Goal: Information Seeking & Learning: Stay updated

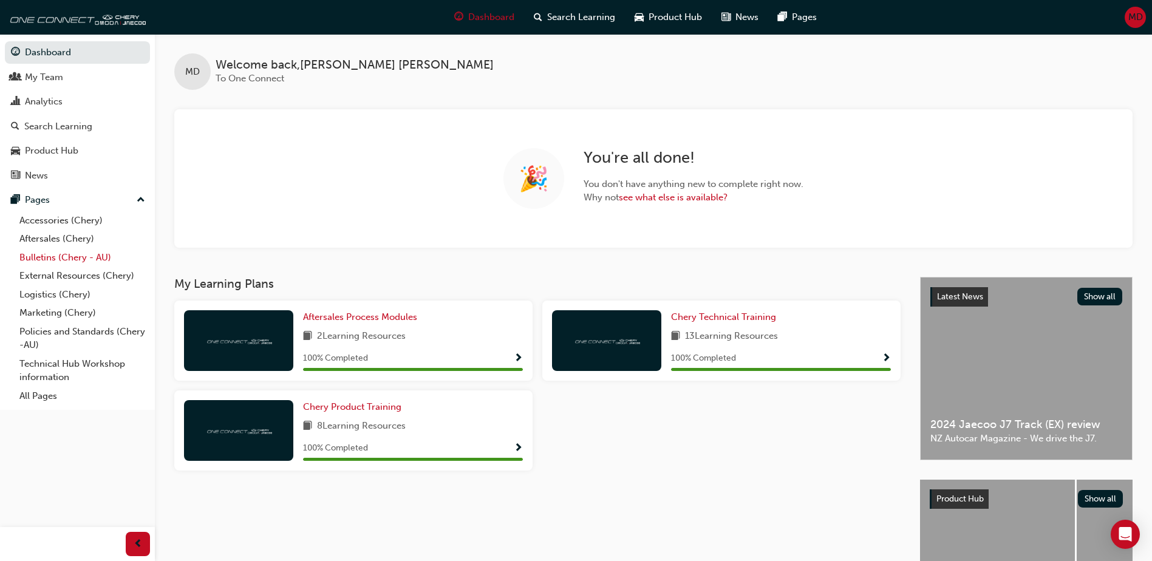
click at [66, 259] on link "Bulletins (Chery - AU)" at bounding box center [82, 257] width 135 height 19
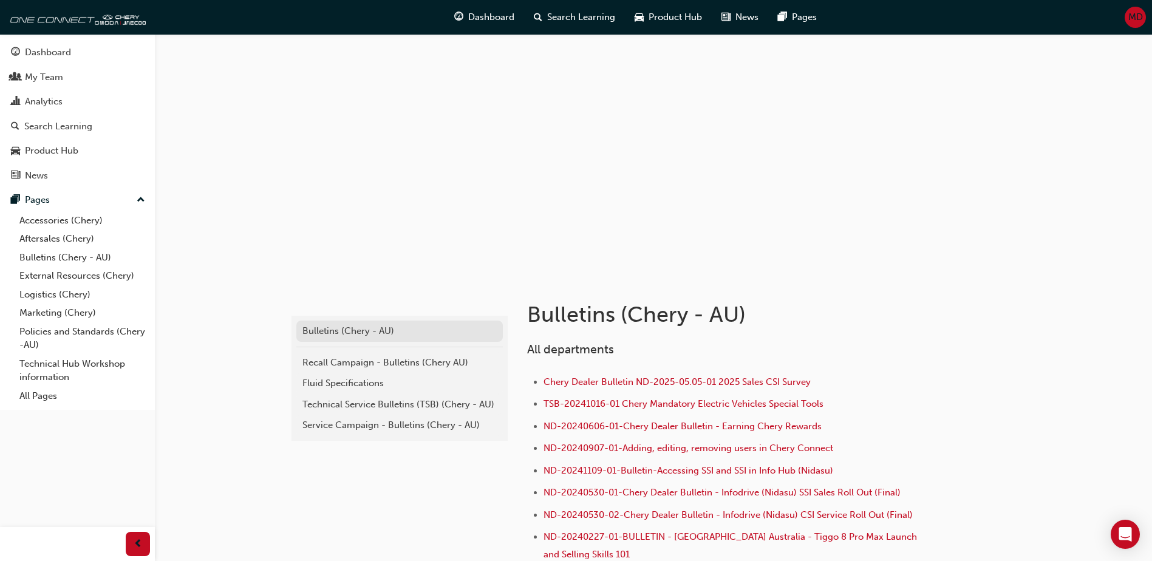
click at [374, 332] on div "Bulletins (Chery - AU)" at bounding box center [399, 331] width 194 height 14
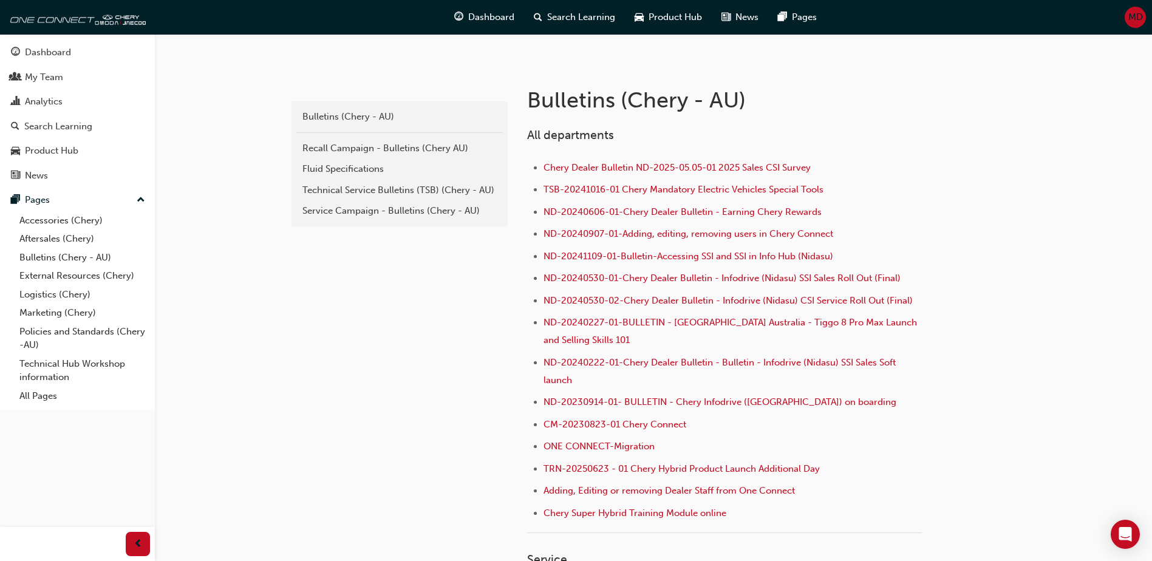
scroll to position [182, 0]
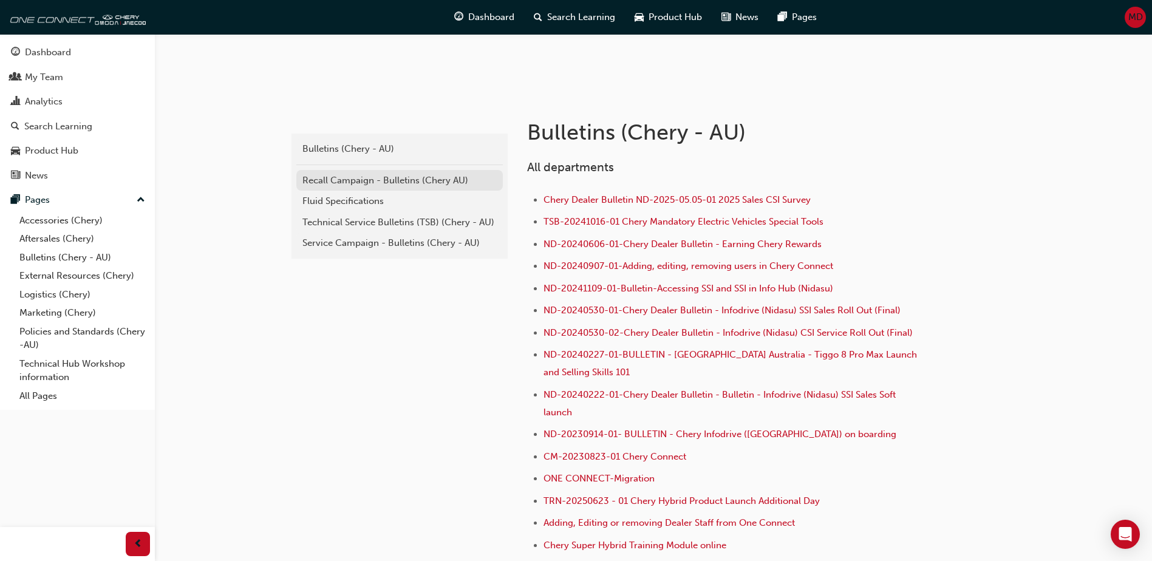
click at [367, 180] on div "Recall Campaign - Bulletins (Chery AU)" at bounding box center [399, 181] width 194 height 14
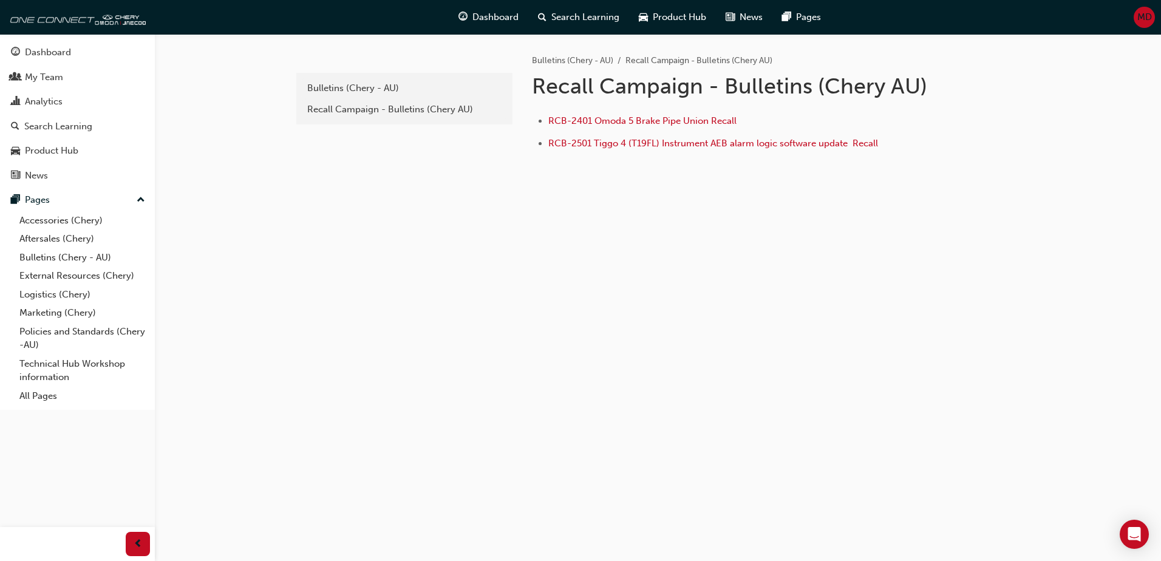
click at [914, 143] on li "RCB-2501 Tiggo 4 (T19FL) Instrument AEB alarm logic software update ﻿ Recall" at bounding box center [738, 145] width 378 height 18
click at [389, 86] on div "Bulletins (Chery - AU)" at bounding box center [404, 88] width 194 height 14
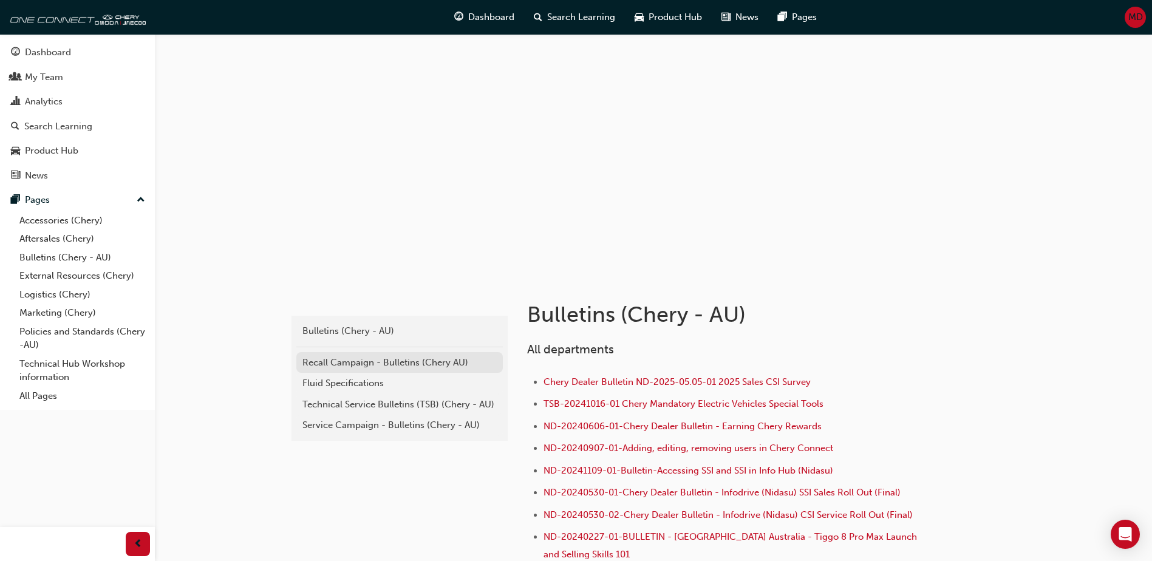
click at [363, 360] on div "Recall Campaign - Bulletins (Chery AU)" at bounding box center [399, 363] width 194 height 14
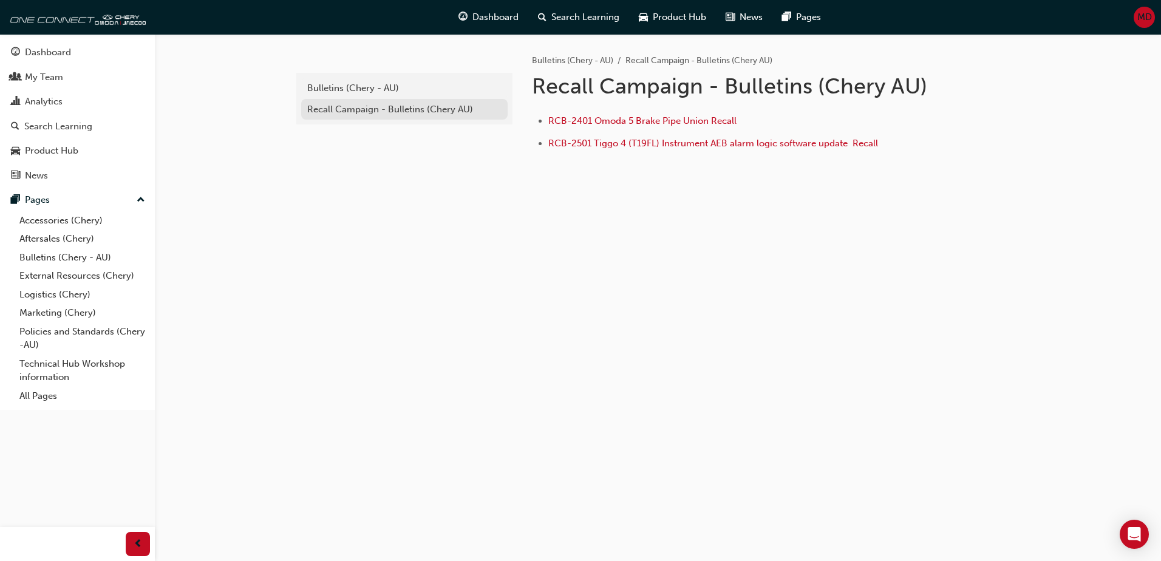
click at [412, 110] on div "Recall Campaign - Bulletins (Chery AU)" at bounding box center [404, 110] width 194 height 14
click at [407, 111] on div "Recall Campaign - Bulletins (Chery AU)" at bounding box center [404, 110] width 194 height 14
click at [358, 89] on div "Bulletins (Chery - AU)" at bounding box center [404, 88] width 194 height 14
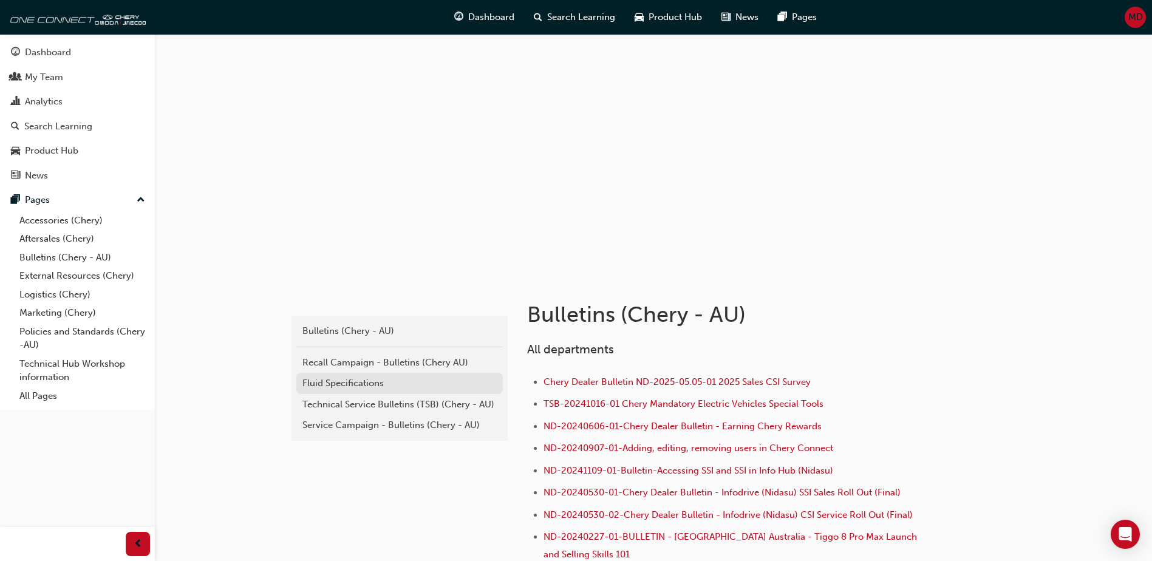
click at [358, 385] on div "Fluid Specifications" at bounding box center [399, 384] width 194 height 14
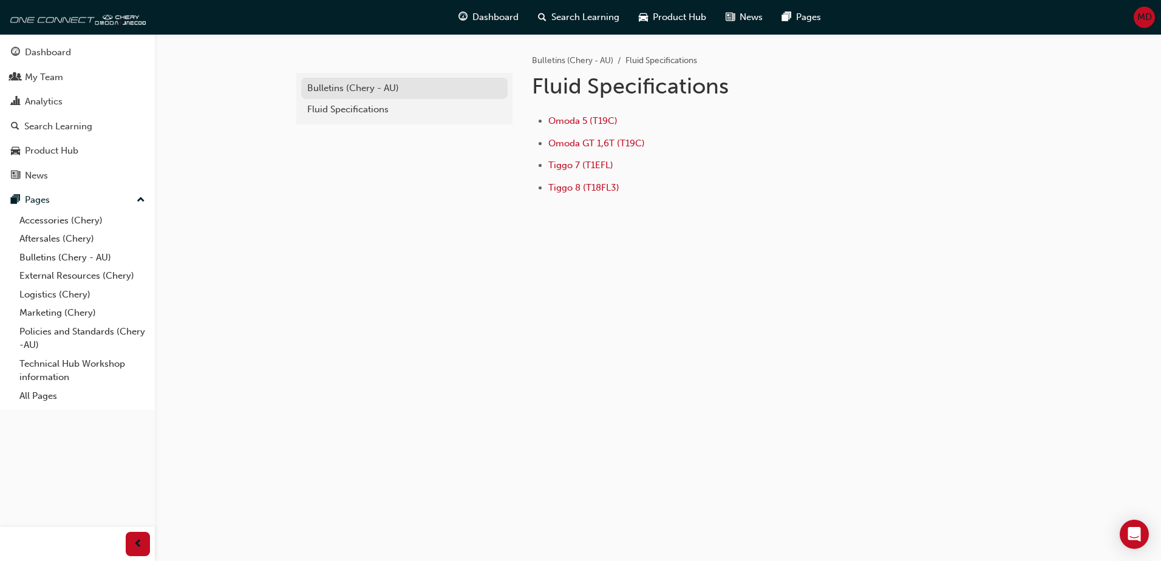
click at [366, 86] on div "Bulletins (Chery - AU)" at bounding box center [404, 88] width 194 height 14
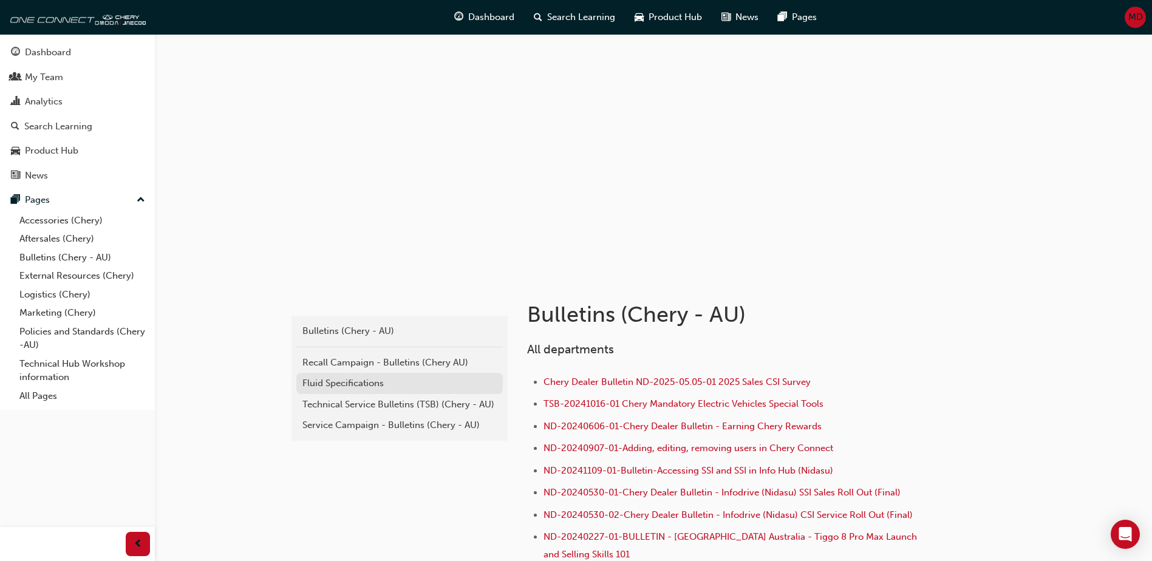
click at [358, 388] on div "Fluid Specifications" at bounding box center [399, 384] width 194 height 14
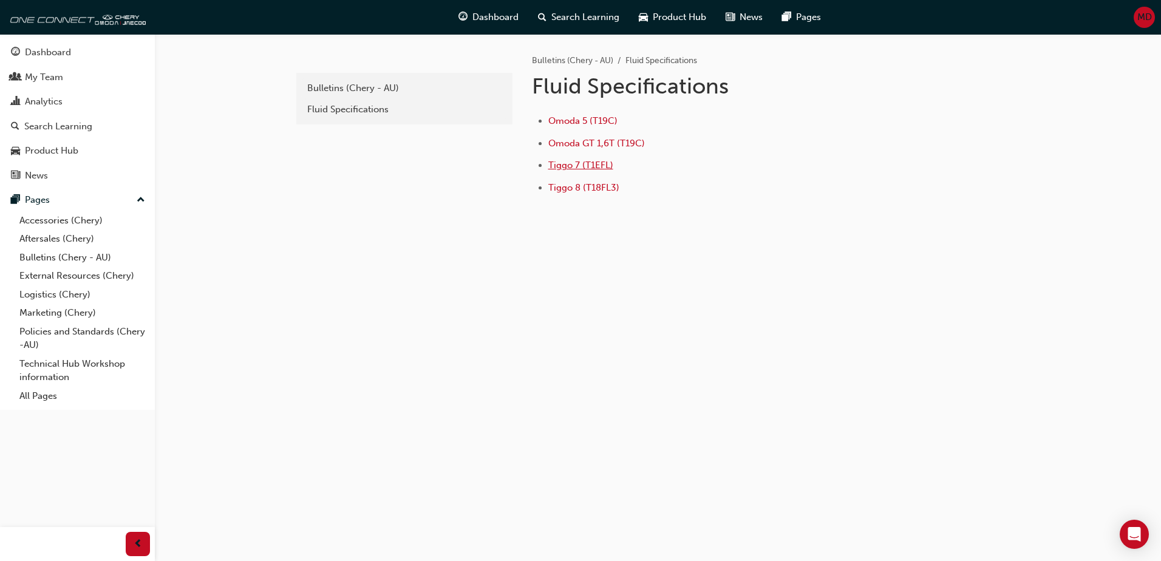
click at [599, 166] on span "Tiggo 7 (T1EFL)" at bounding box center [581, 165] width 65 height 11
click at [369, 87] on div "Bulletins (Chery - AU)" at bounding box center [404, 88] width 194 height 14
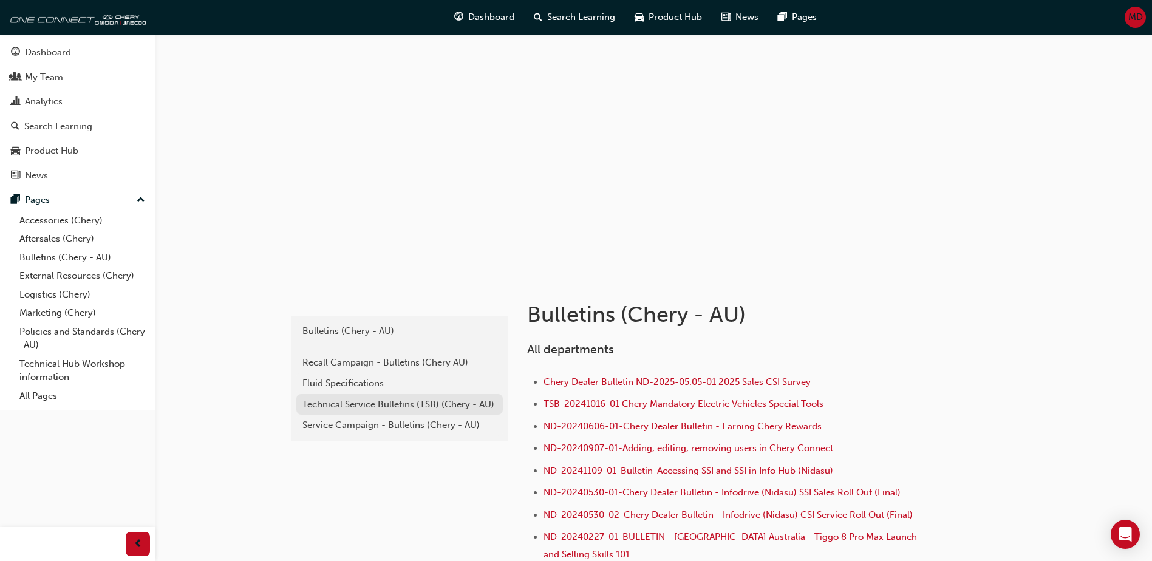
click at [380, 408] on div "Technical Service Bulletins (TSB) (Chery - AU)" at bounding box center [399, 405] width 194 height 14
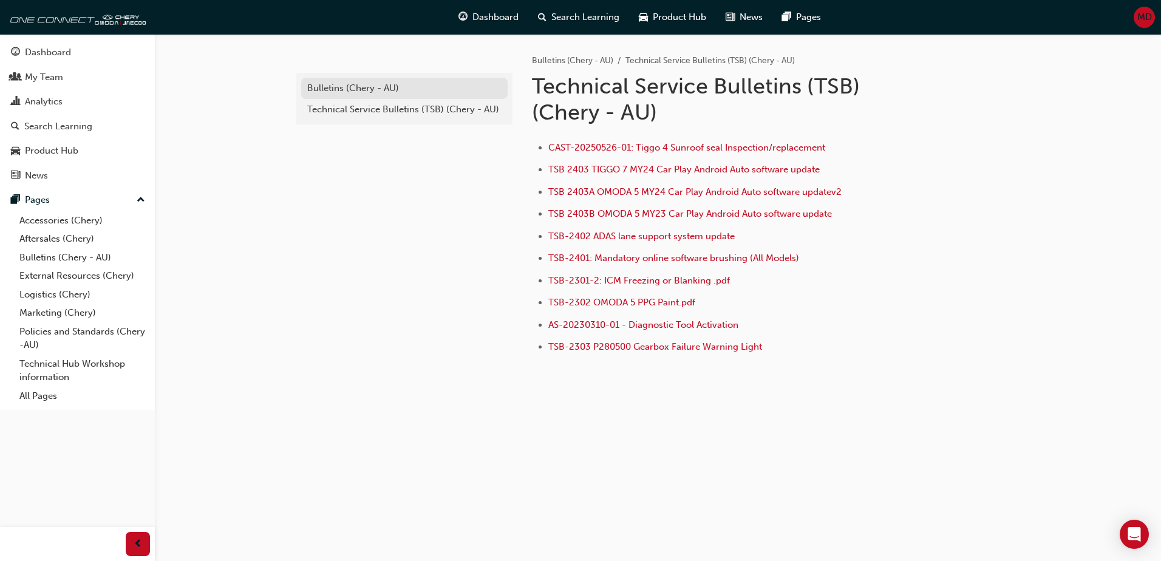
click at [378, 87] on div "Bulletins (Chery - AU)" at bounding box center [404, 88] width 194 height 14
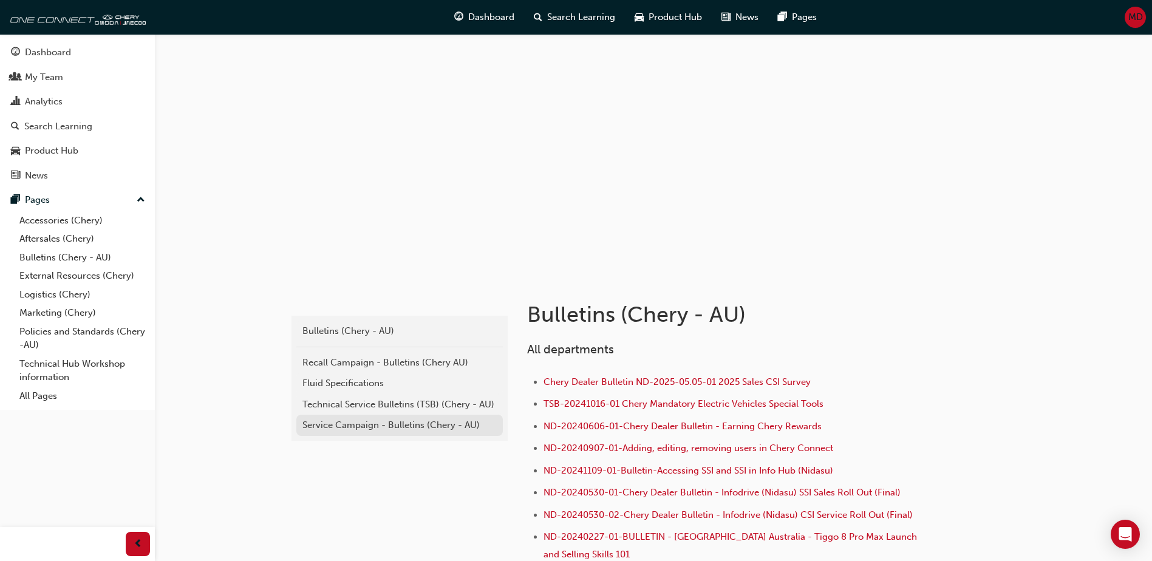
click at [381, 427] on div "Service Campaign - Bulletins (Chery - AU)" at bounding box center [399, 426] width 194 height 14
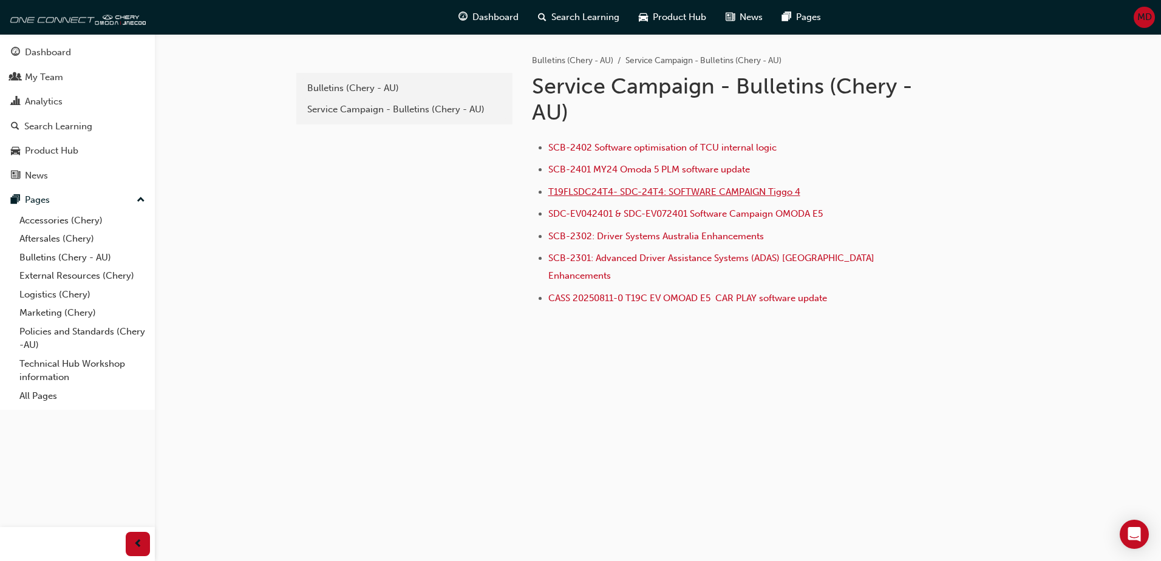
click at [722, 193] on span "T19FLSDC24T4- SDC-24T4: SOFTWARE CAMPAIGN Tiggo 4" at bounding box center [675, 191] width 252 height 11
click at [994, 166] on div "SCB-2402 Software optimisation of TCU internal logic SCB-2401 MY24 Omoda 5 PLM …" at bounding box center [767, 220] width 471 height 178
